Goal: Find specific page/section: Find specific page/section

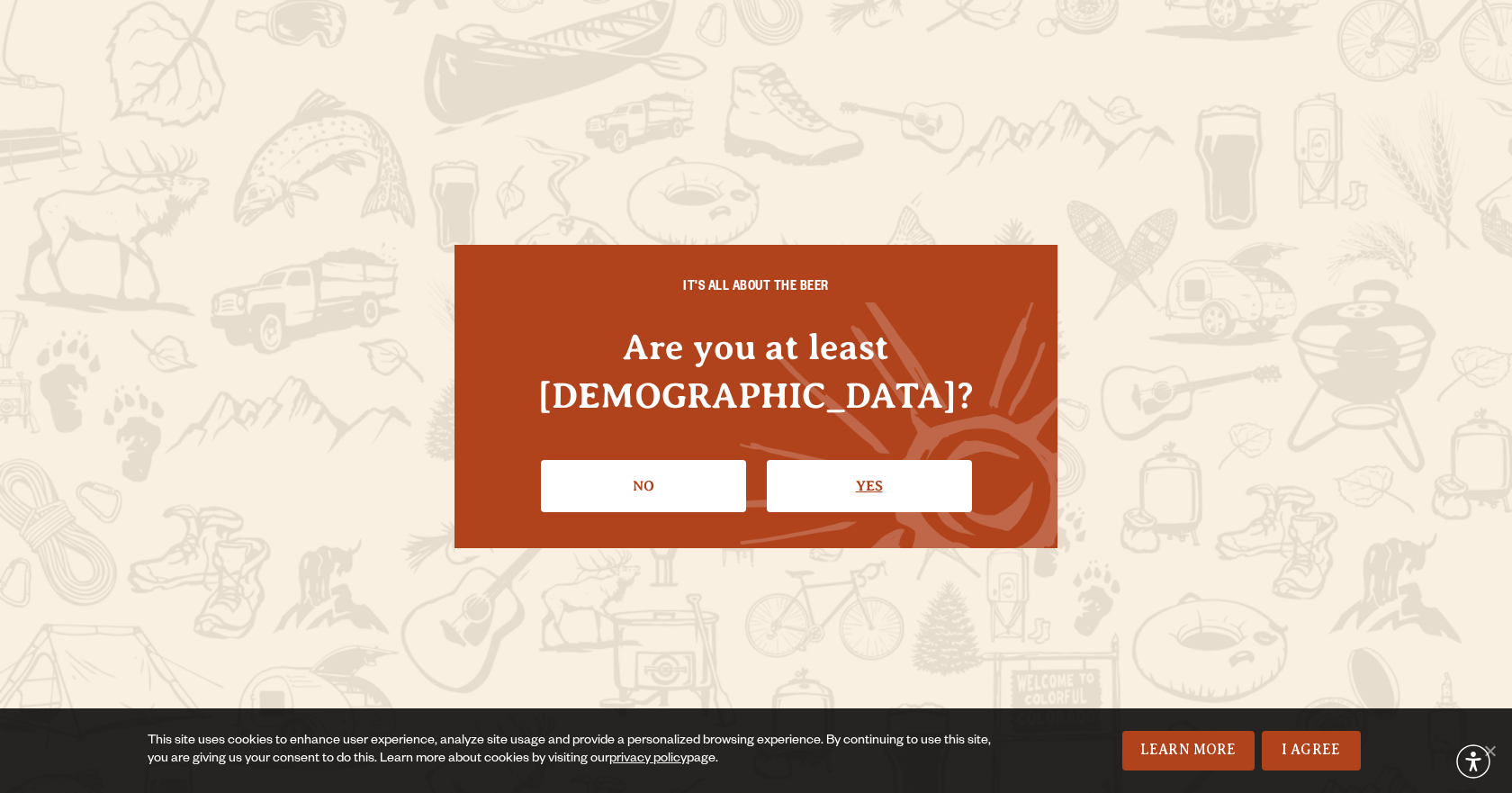
click at [861, 459] on link "Yes" at bounding box center [868, 485] width 205 height 52
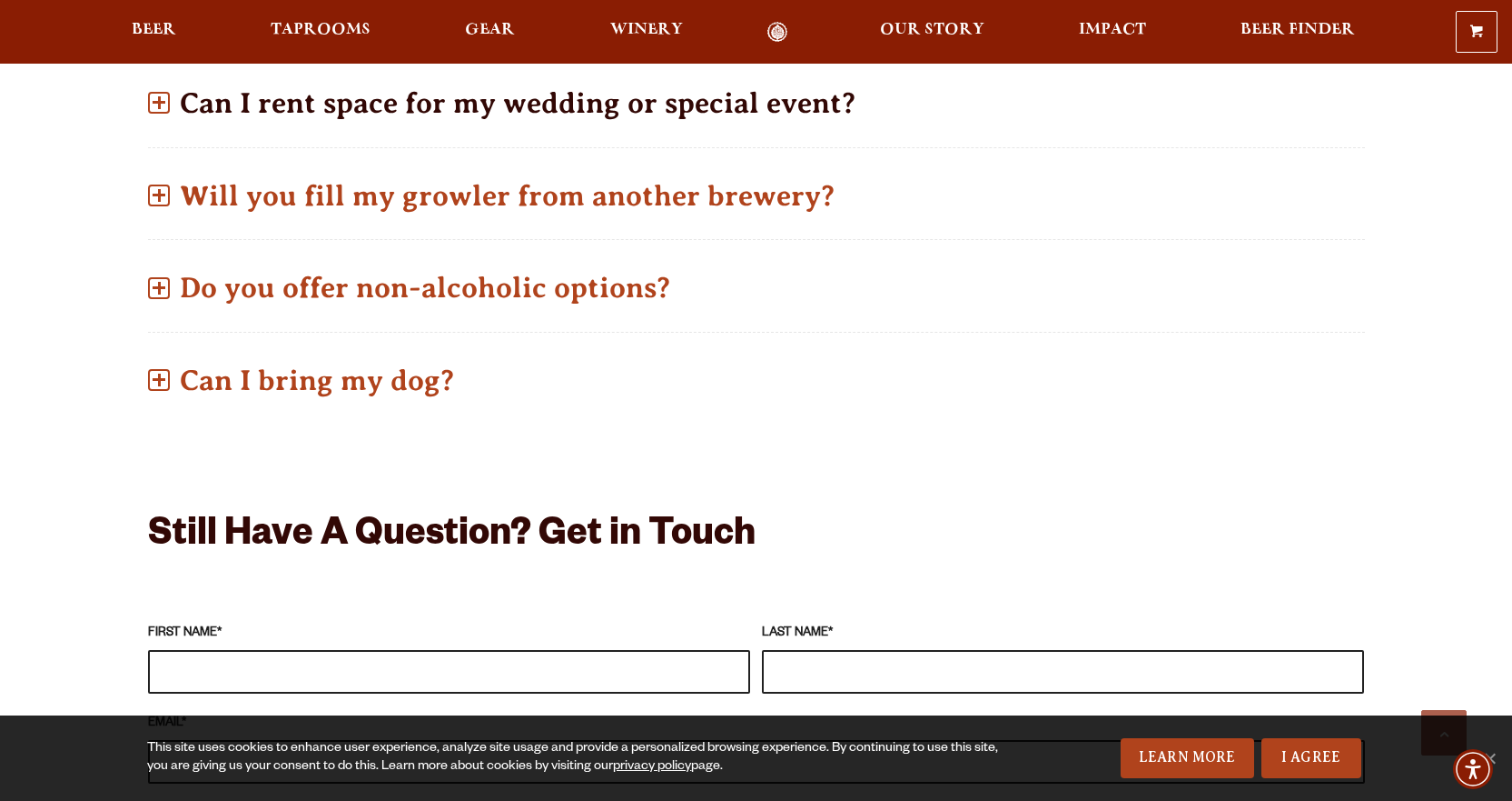
scroll to position [817, 0]
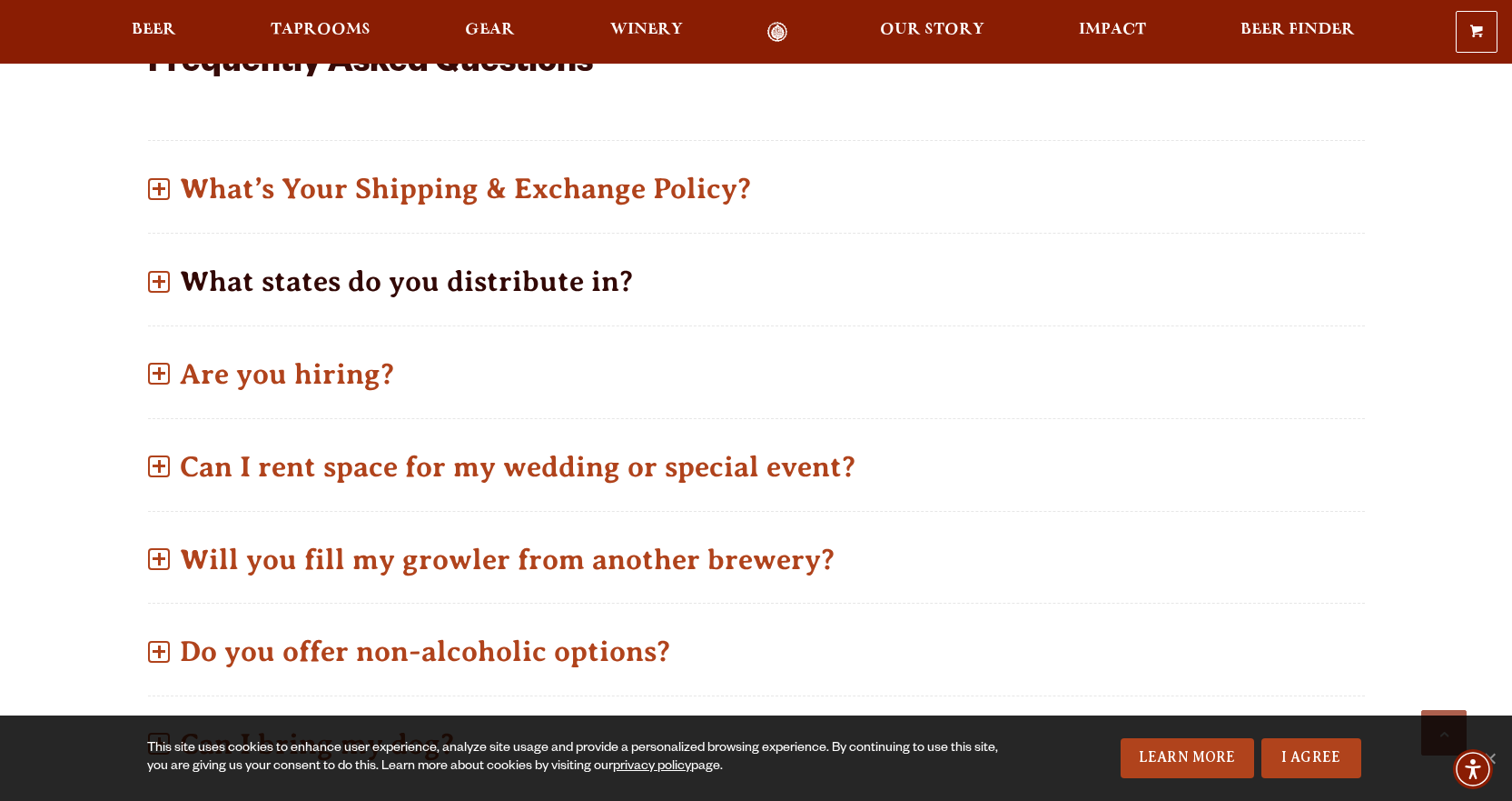
click at [519, 249] on p "What states do you distribute in?" at bounding box center [756, 281] width 1217 height 65
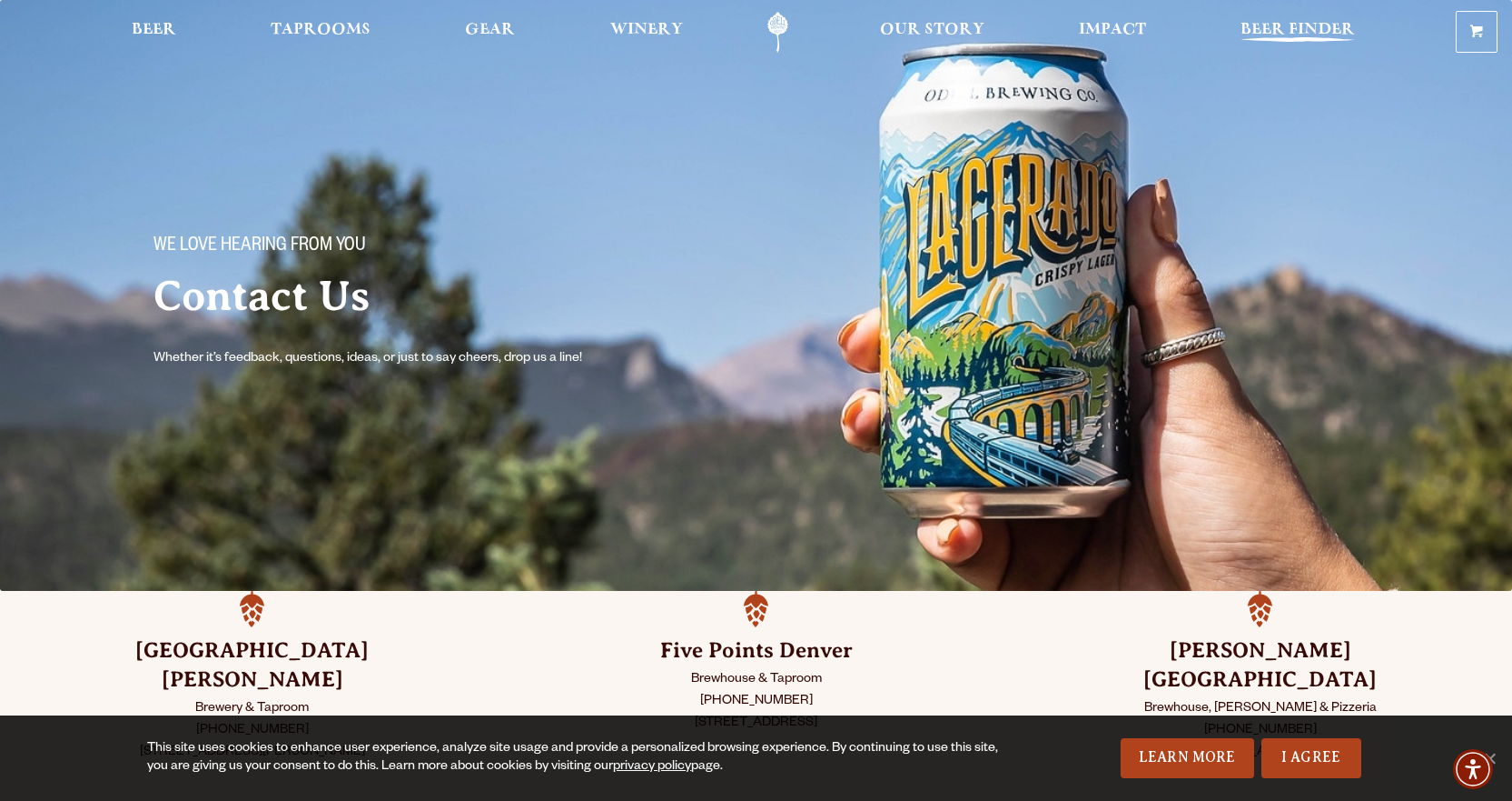
click at [1334, 36] on span "Beer Finder" at bounding box center [1297, 30] width 115 height 14
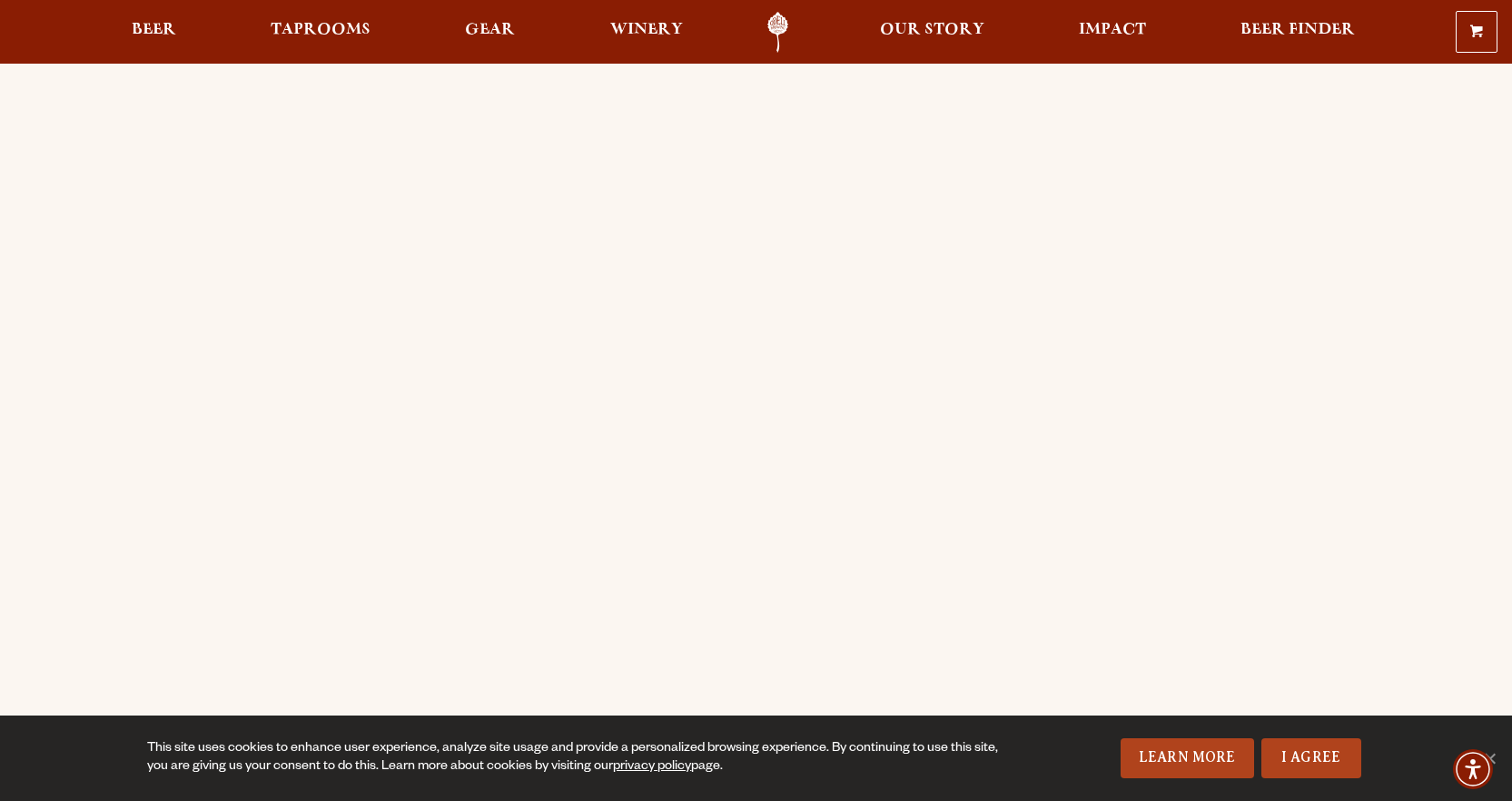
scroll to position [90, 0]
